Goal: Find specific page/section: Find specific page/section

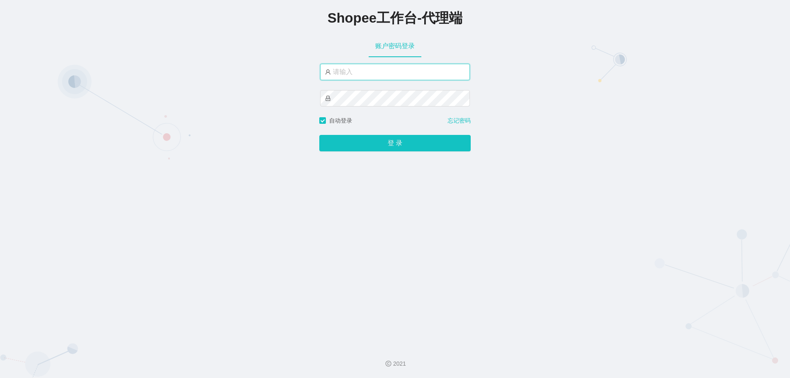
click at [352, 71] on input "text" at bounding box center [395, 72] width 150 height 16
type input "xjp5"
click at [319, 135] on button "登 录" at bounding box center [394, 143] width 151 height 16
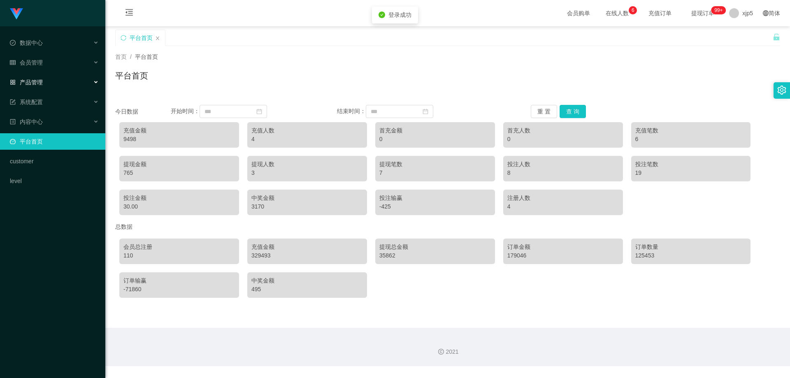
click at [51, 86] on div "产品管理" at bounding box center [52, 82] width 105 height 16
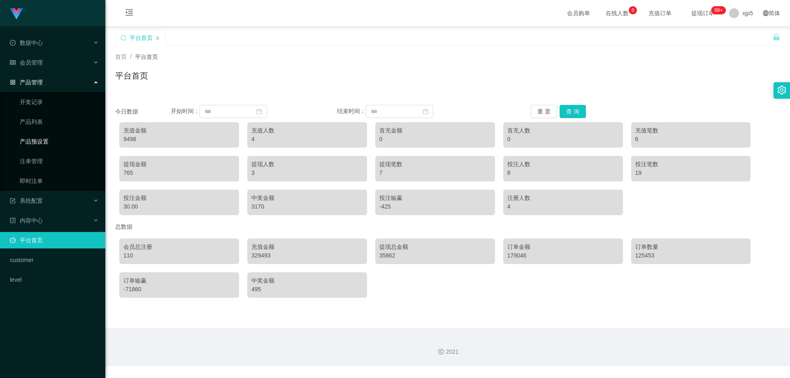
click at [60, 137] on link "产品预设置" at bounding box center [59, 141] width 79 height 16
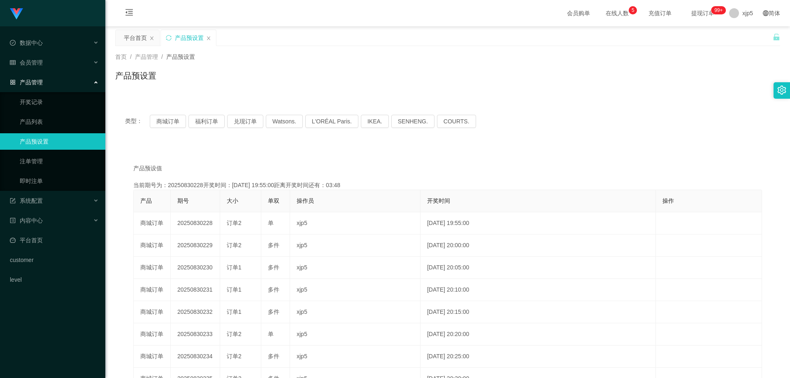
scroll to position [41, 0]
